Goal: Complete application form

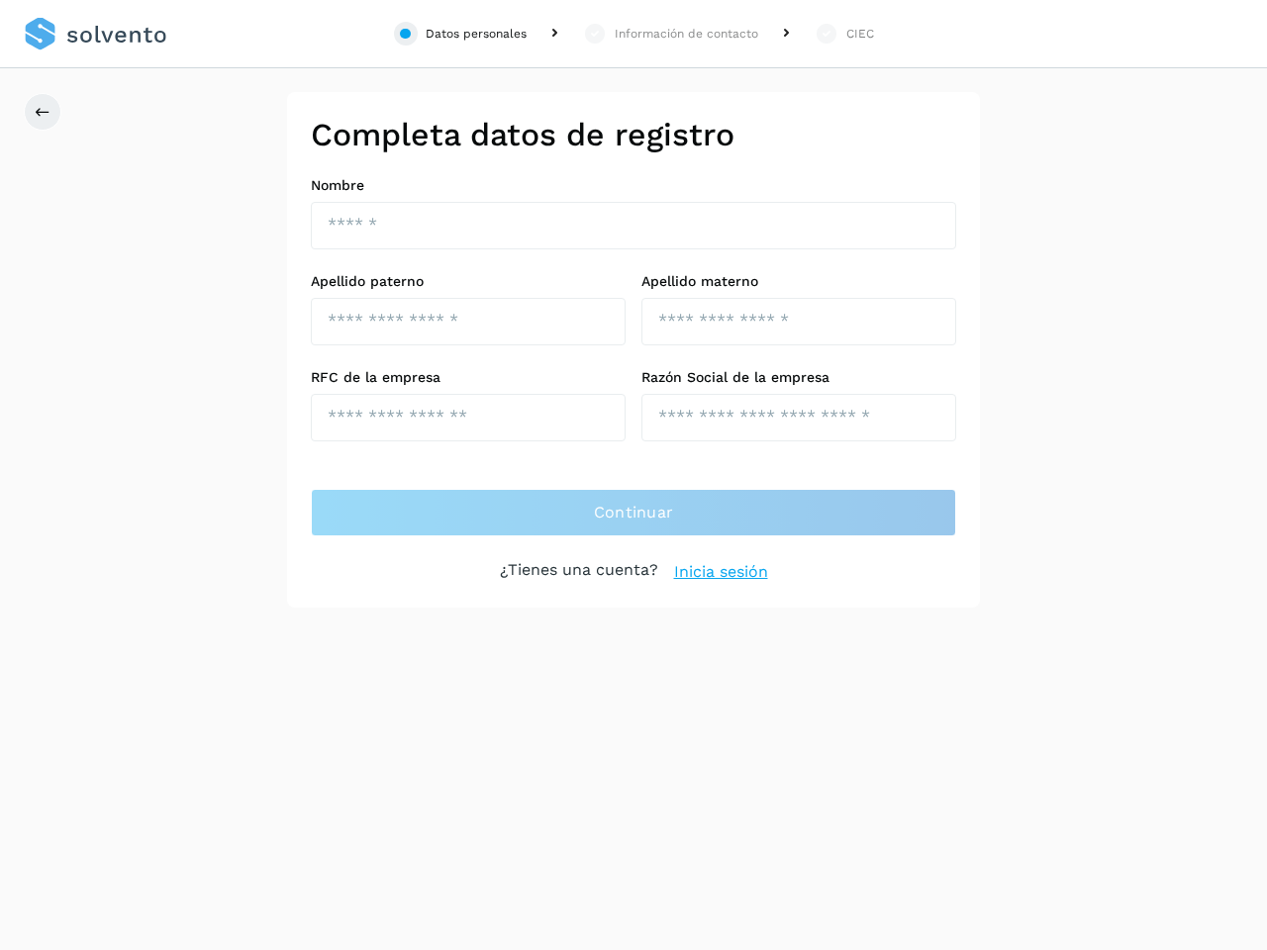
click at [460, 34] on div "Datos personales" at bounding box center [476, 34] width 101 height 18
click at [670, 34] on div "Información de contacto" at bounding box center [687, 34] width 144 height 18
click at [842, 34] on div "CIEC" at bounding box center [844, 34] width 60 height 24
click at [43, 112] on icon at bounding box center [43, 112] width 16 height 16
